Goal: Transaction & Acquisition: Obtain resource

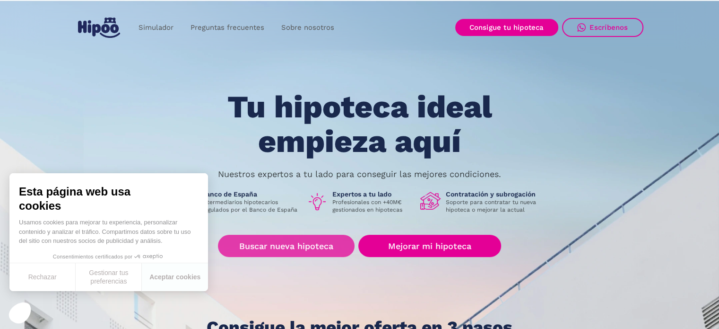
click at [268, 242] on font "Buscar nueva hipoteca" at bounding box center [286, 246] width 94 height 10
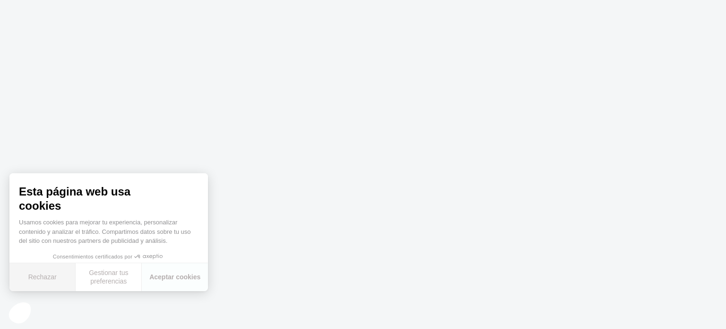
click at [32, 277] on button "Rechazar" at bounding box center [42, 277] width 66 height 28
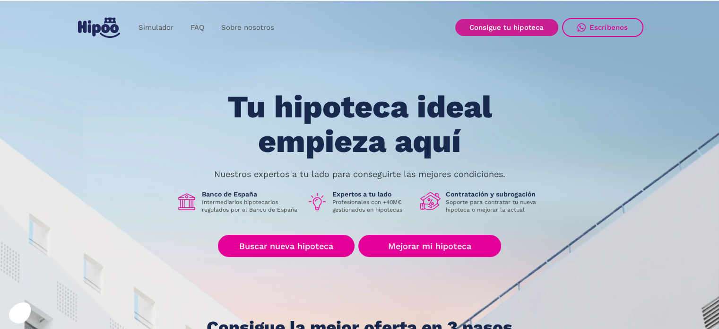
click at [490, 31] on link "Consigue tu hipoteca" at bounding box center [506, 27] width 103 height 17
